Goal: Navigation & Orientation: Go to known website

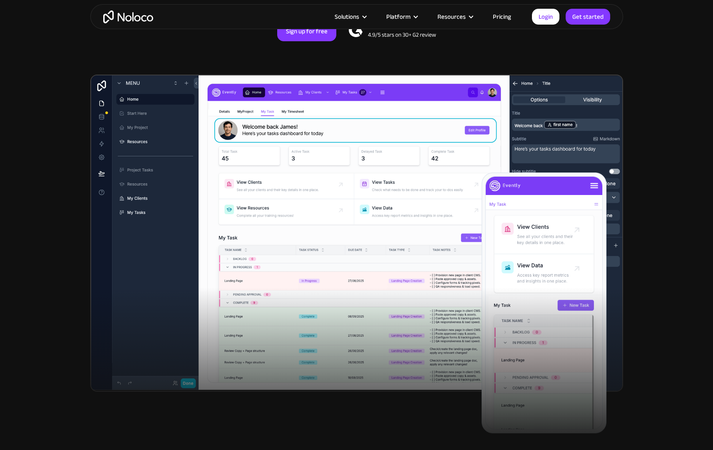
scroll to position [212, 0]
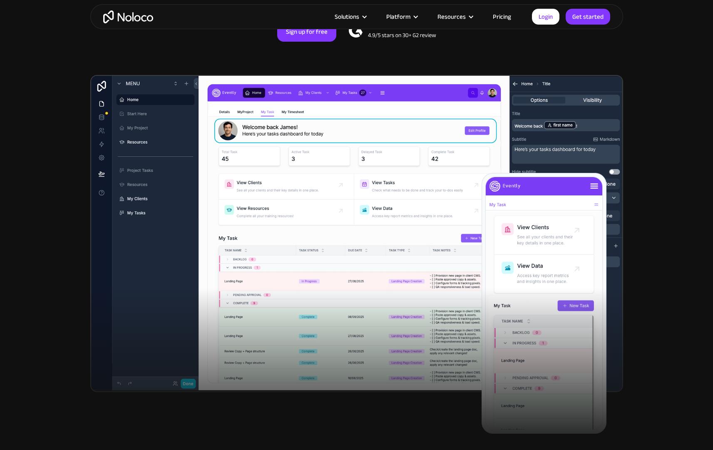
click at [502, 15] on link "Pricing" at bounding box center [501, 16] width 39 height 11
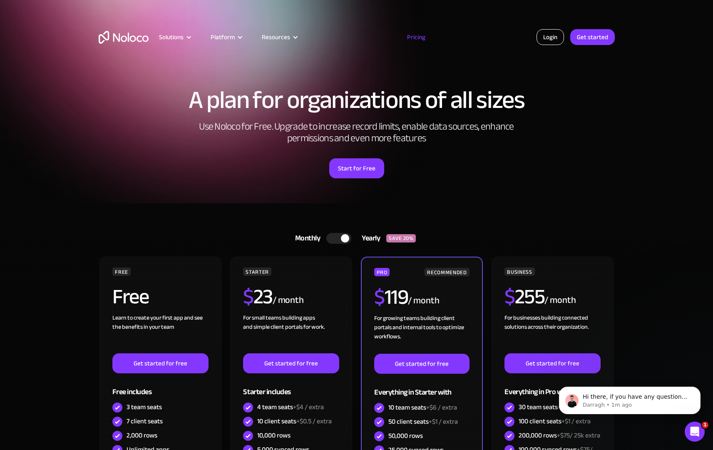
click at [549, 35] on link "Login" at bounding box center [550, 37] width 27 height 16
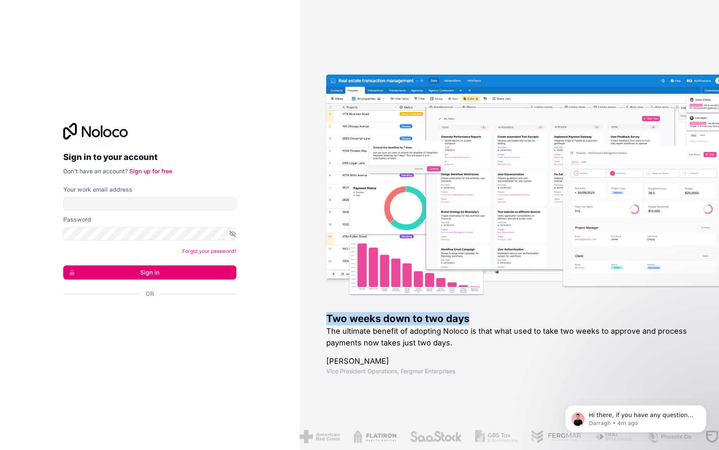
drag, startPoint x: 472, startPoint y: 324, endPoint x: 316, endPoint y: 320, distance: 156.2
click at [316, 320] on div "Two weeks down to two days The ultimate benefit of adopting Noloco is that what…" at bounding box center [510, 225] width 420 height 450
drag, startPoint x: 401, startPoint y: 362, endPoint x: 323, endPoint y: 316, distance: 90.9
click at [323, 314] on div "Two weeks down to two days The ultimate benefit of adopting Noloco is that what…" at bounding box center [510, 225] width 420 height 450
click at [371, 335] on h2 "The ultimate benefit of adopting Noloco is that what used to take two weeks to …" at bounding box center [509, 336] width 366 height 23
